Goal: Transaction & Acquisition: Purchase product/service

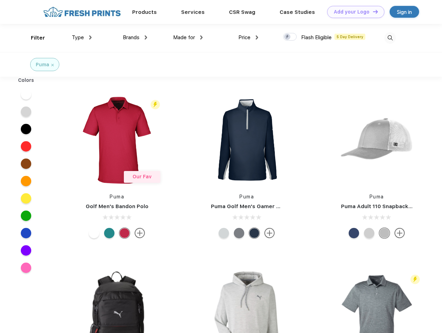
scroll to position [0, 0]
click at [353, 12] on link "Add your Logo Design Tool" at bounding box center [355, 12] width 57 height 12
click at [0, 0] on div "Design Tool" at bounding box center [0, 0] width 0 height 0
click at [372, 11] on link "Add your Logo Design Tool" at bounding box center [355, 12] width 57 height 12
click at [33, 38] on div "Filter" at bounding box center [38, 38] width 14 height 8
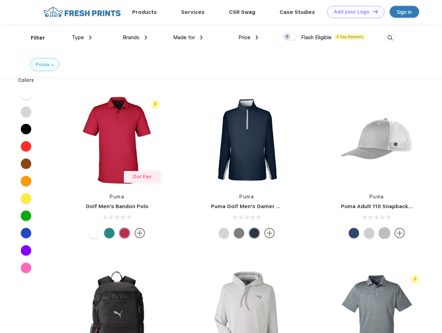
click at [82, 37] on span "Type" at bounding box center [78, 37] width 12 height 6
click at [135, 37] on span "Brands" at bounding box center [131, 37] width 17 height 6
click at [188, 37] on span "Made for" at bounding box center [184, 37] width 22 height 6
click at [248, 37] on span "Price" at bounding box center [244, 37] width 12 height 6
click at [290, 37] on div at bounding box center [290, 37] width 14 height 8
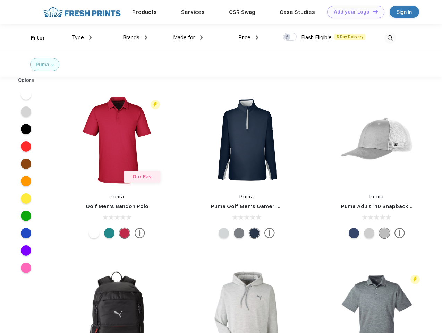
click at [288, 37] on input "checkbox" at bounding box center [285, 35] width 5 height 5
click at [390, 38] on img at bounding box center [390, 37] width 11 height 11
